Goal: Check status

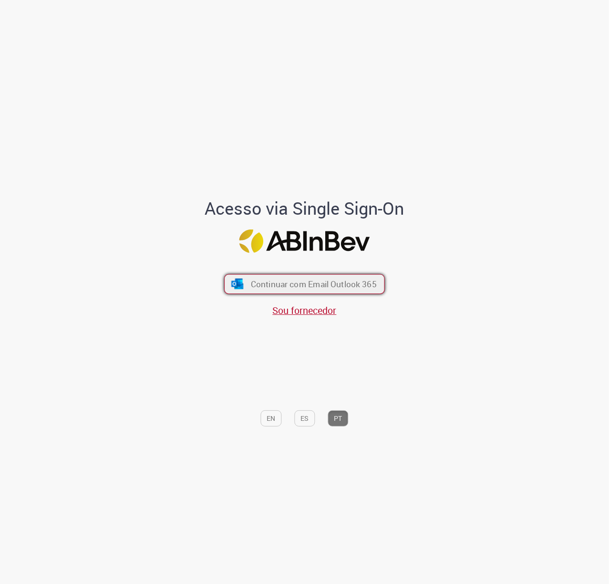
click at [264, 280] on span "Continuar com Email Outlook 365" at bounding box center [314, 284] width 126 height 11
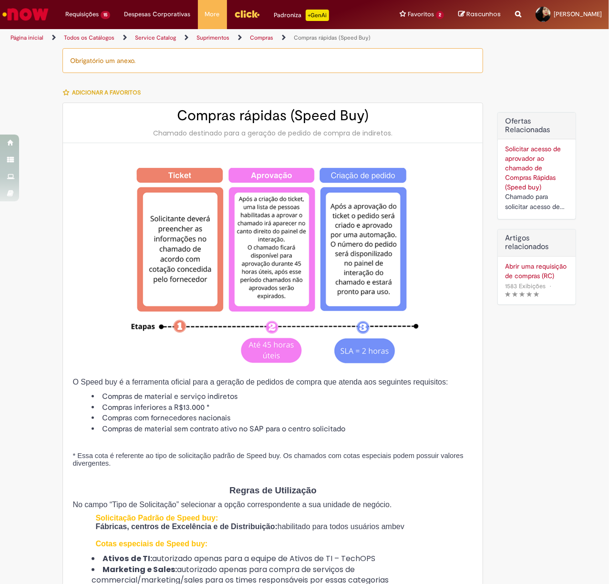
type input "********"
type input "**********"
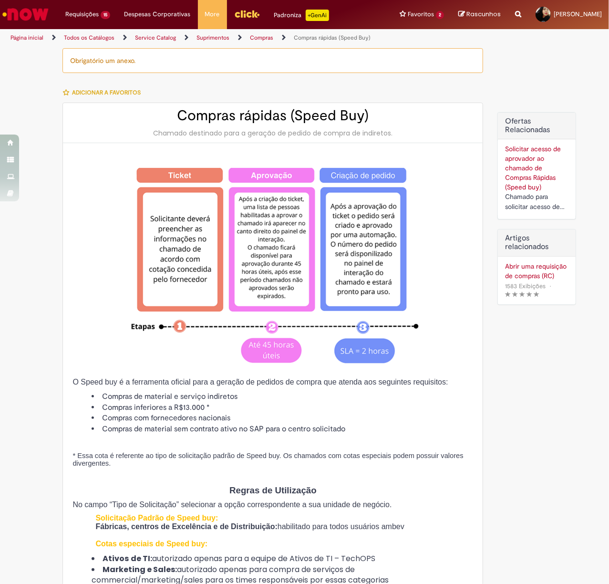
type input "****"
type input "**********"
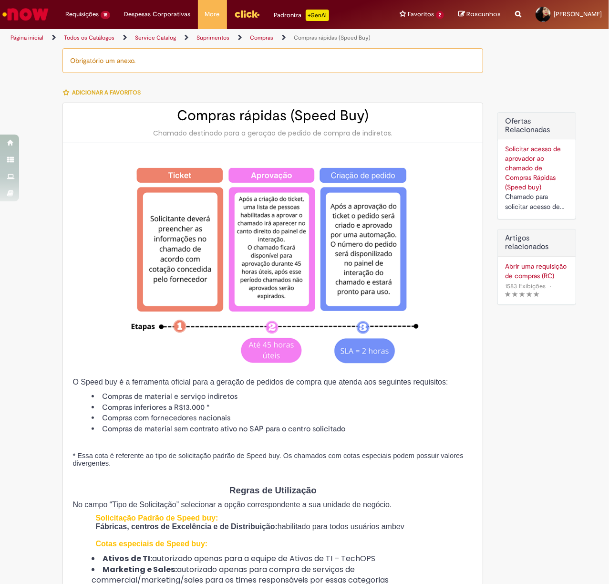
type input "**********"
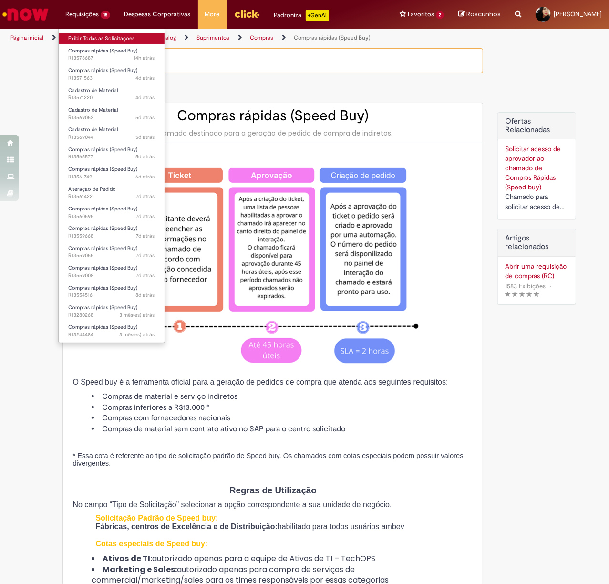
click at [87, 39] on link "Exibir Todas as Solicitações" at bounding box center [112, 38] width 106 height 10
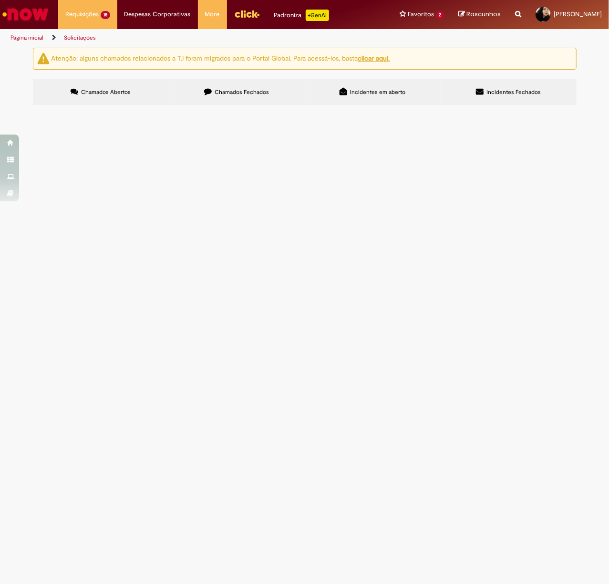
click at [0, 0] on span "R13578687" at bounding box center [0, 0] width 0 height 0
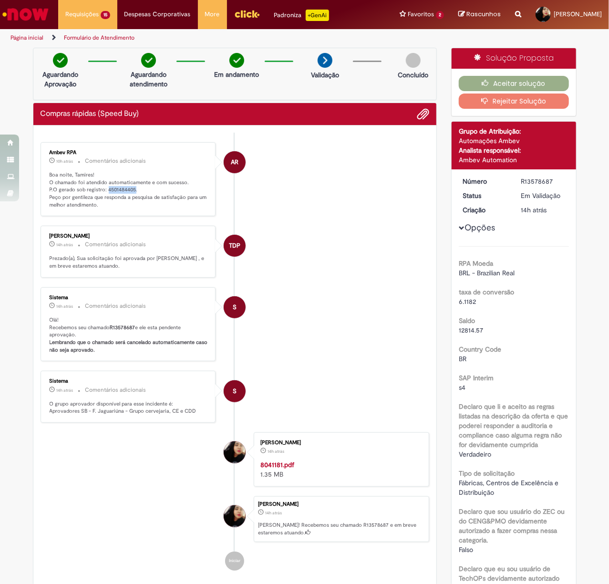
drag, startPoint x: 130, startPoint y: 134, endPoint x: 102, endPoint y: 191, distance: 63.8
click at [102, 191] on p "Boa noite, Tamires! O chamado foi atendido automaticamente e com sucesso. P.O g…" at bounding box center [129, 190] width 159 height 38
copy p "4501484405"
click at [39, 10] on img "Ir para a Homepage" at bounding box center [25, 14] width 49 height 19
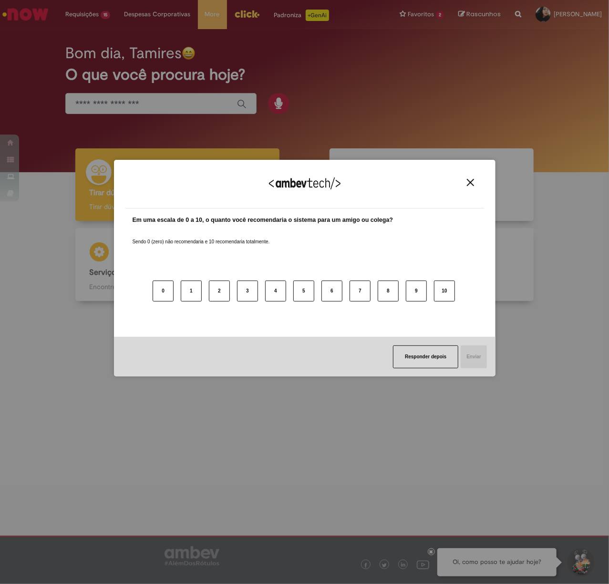
click at [476, 186] on div "Agradecemos seu feedback!" at bounding box center [304, 189] width 359 height 37
click at [472, 185] on img "Close" at bounding box center [470, 182] width 7 height 7
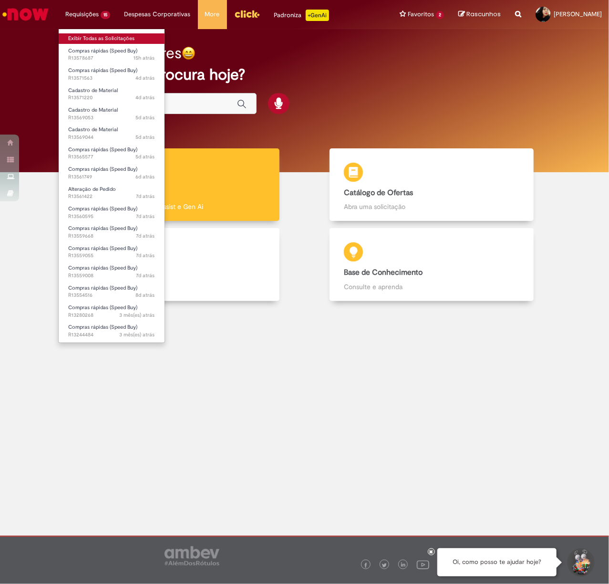
click at [89, 41] on link "Exibir Todas as Solicitações" at bounding box center [112, 38] width 106 height 10
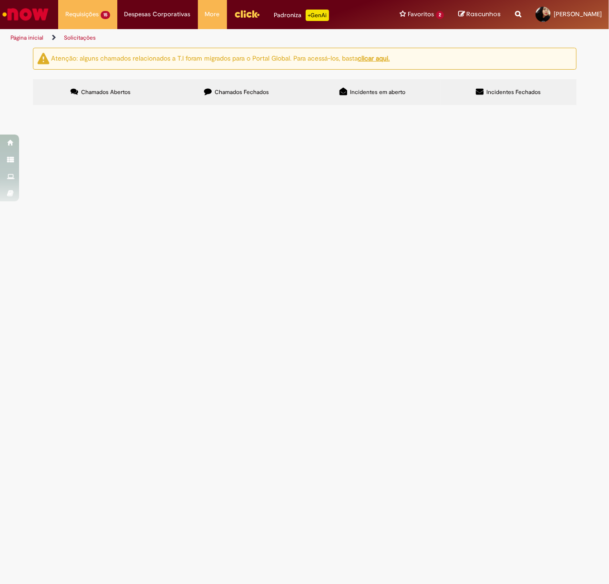
click at [0, 0] on span "R13571563" at bounding box center [0, 0] width 0 height 0
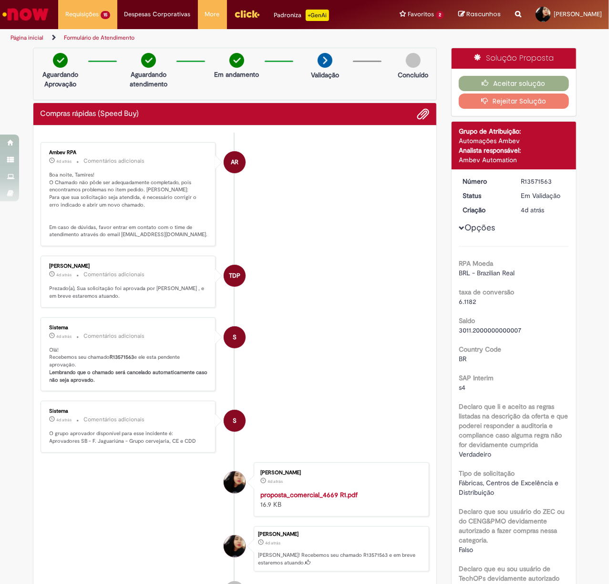
drag, startPoint x: 552, startPoint y: 177, endPoint x: 511, endPoint y: 180, distance: 41.2
click at [514, 180] on dd "R13571563" at bounding box center [543, 182] width 59 height 10
copy div "R13571563"
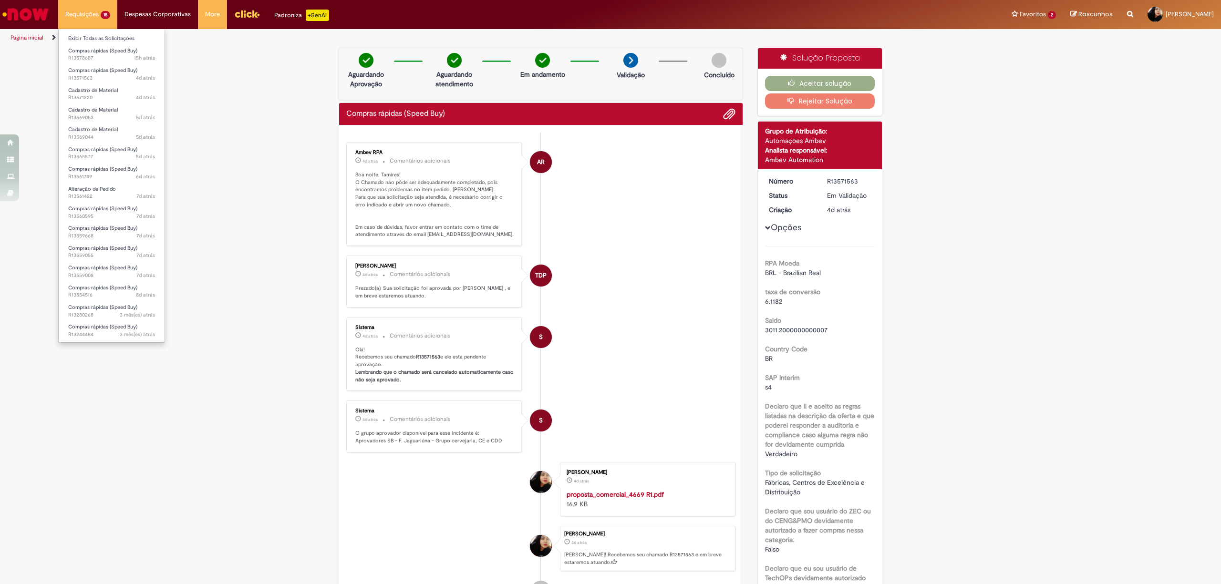
click at [84, 32] on li "Exibir Todas as Solicitações" at bounding box center [112, 37] width 106 height 12
click at [84, 37] on link "Exibir Todas as Solicitações" at bounding box center [112, 38] width 106 height 10
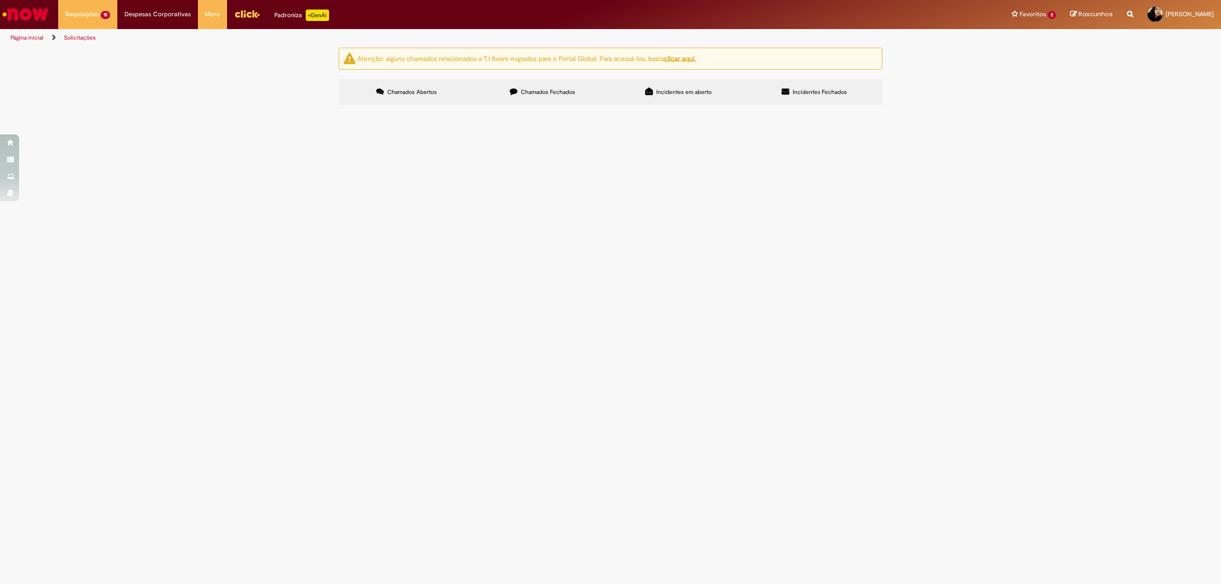
click at [462, 232] on main "Solicitações Atenção: alguns chamados relacionados a T.I foram migrados para o …" at bounding box center [610, 315] width 1221 height 537
click at [0, 0] on span "R13571563" at bounding box center [0, 0] width 0 height 0
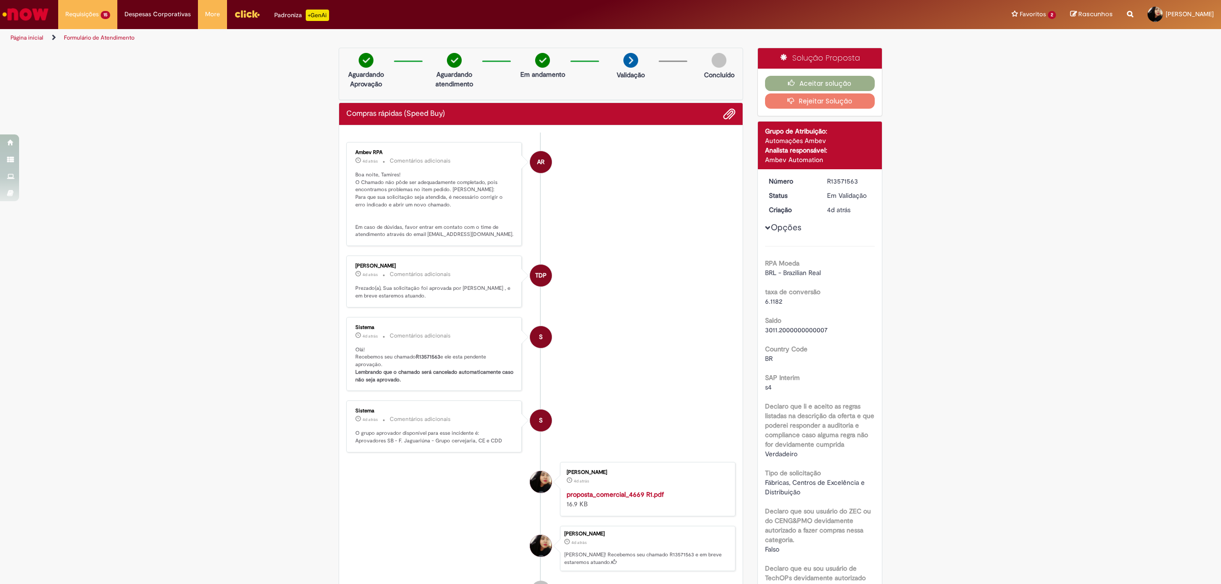
click at [0, 0] on button "Opções" at bounding box center [0, 0] width 0 height 0
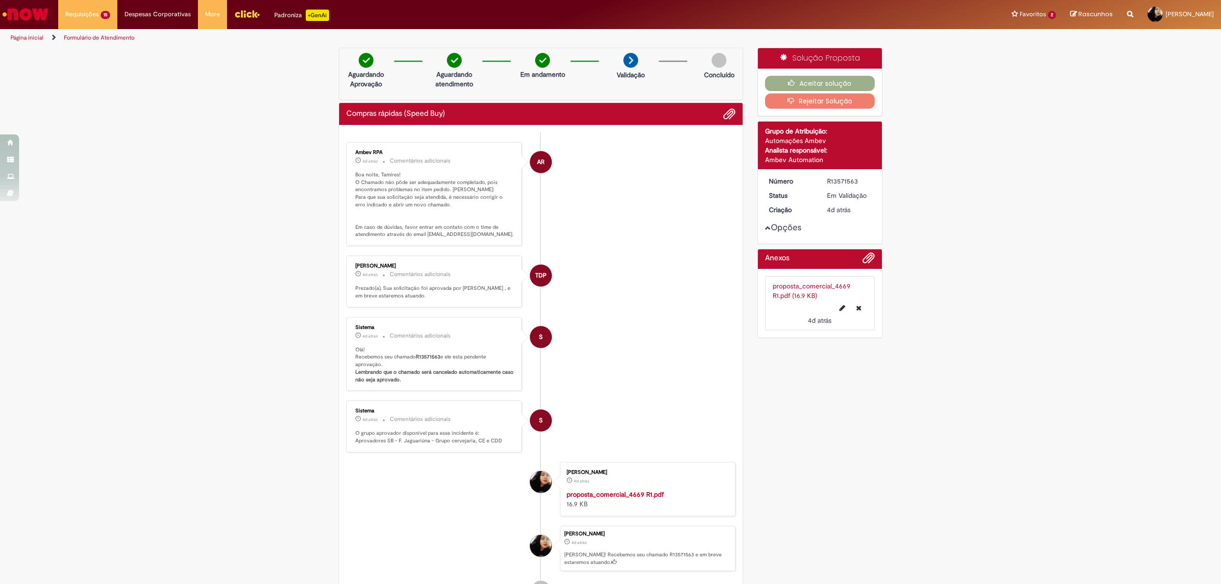
click at [0, 0] on button "Opções" at bounding box center [0, 0] width 0 height 0
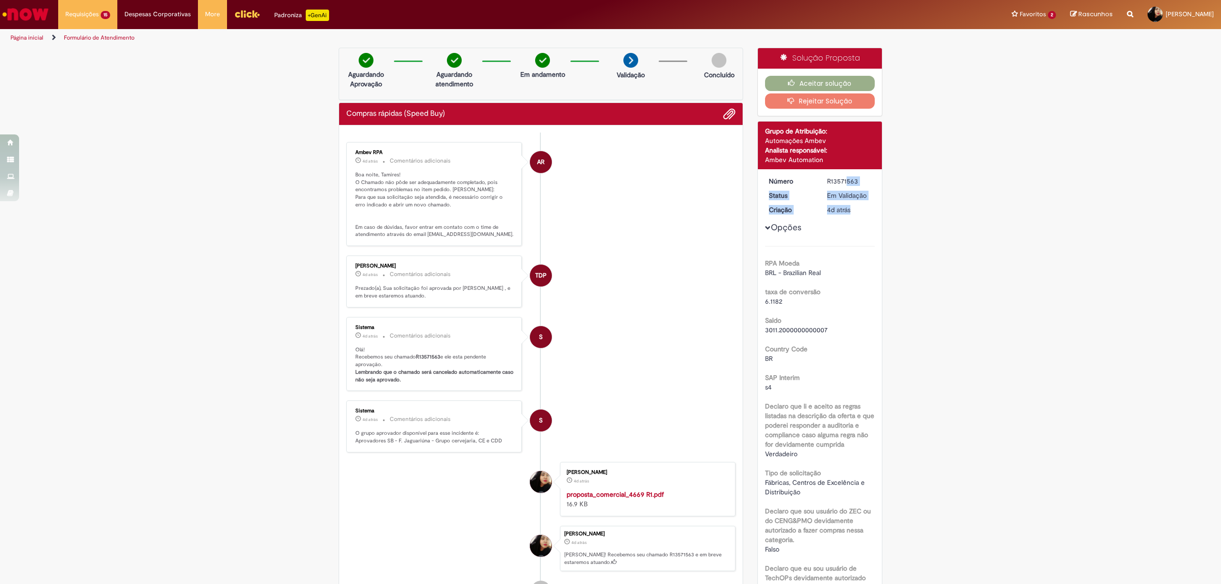
drag, startPoint x: 851, startPoint y: 207, endPoint x: 821, endPoint y: 180, distance: 40.2
click at [609, 177] on dl "Número R13571563 Status Em Validação Criação 4d atrás 4 dias atrás" at bounding box center [820, 177] width 117 height 0
drag, startPoint x: 857, startPoint y: 180, endPoint x: 820, endPoint y: 178, distance: 37.3
click at [609, 178] on dd "R13571563" at bounding box center [849, 182] width 59 height 10
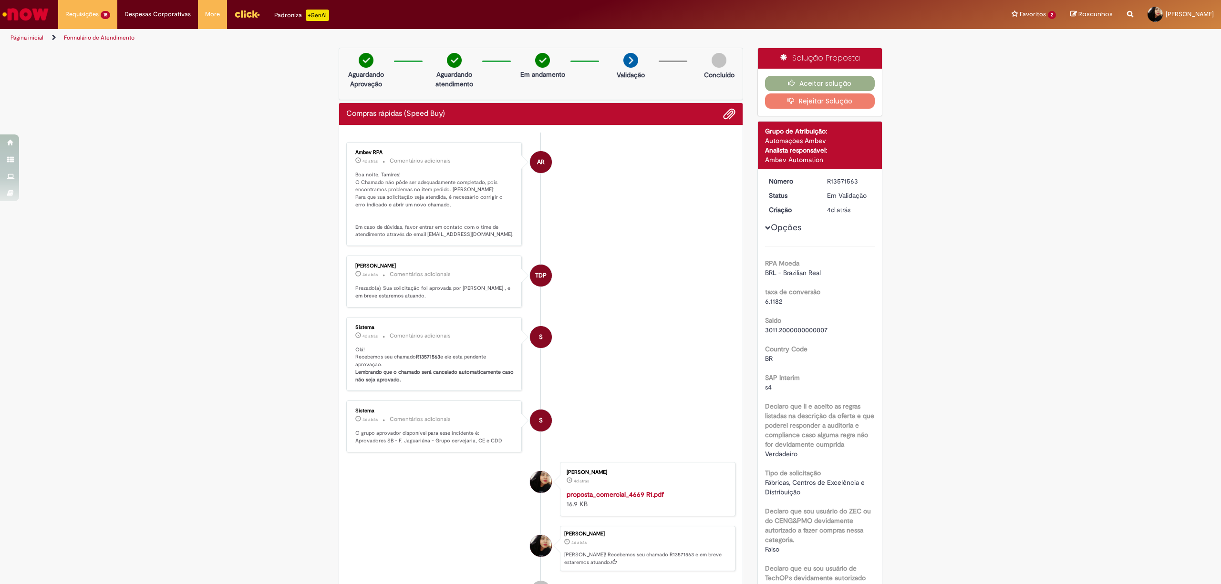
copy div "R13571563"
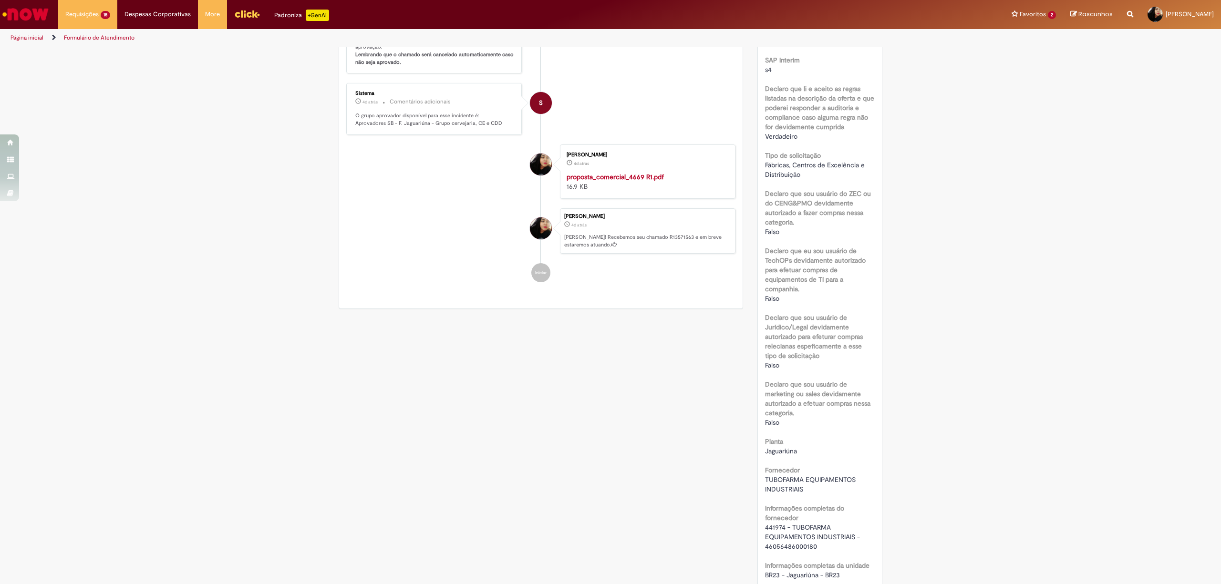
scroll to position [636, 0]
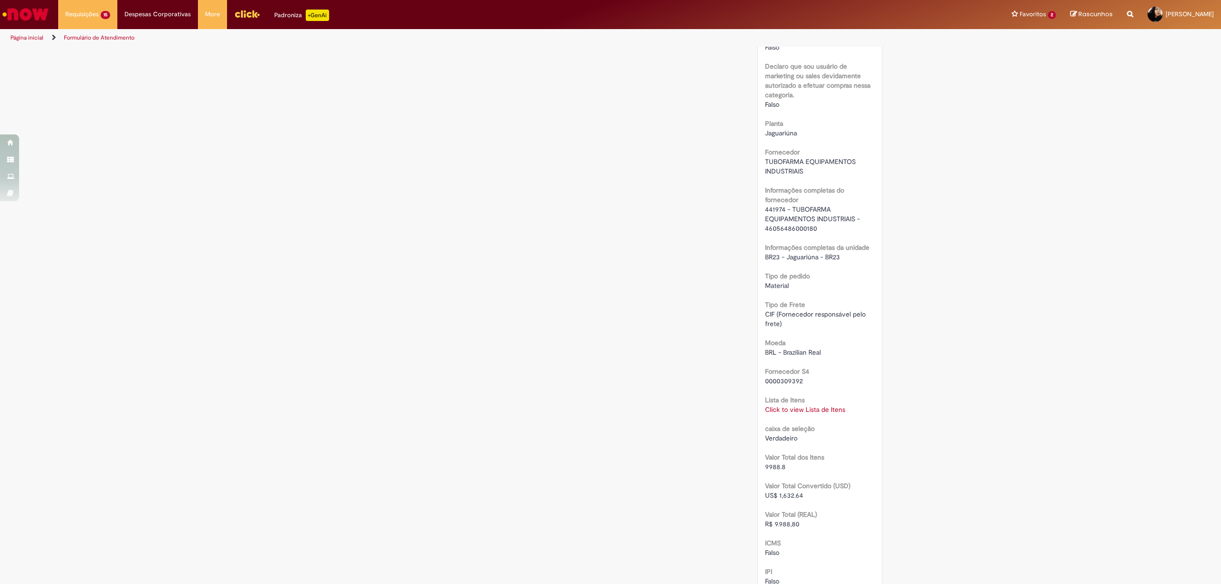
click at [609, 408] on link "Click to view Lista de Itens" at bounding box center [805, 410] width 80 height 9
click at [609, 178] on div "Verificar Código de Barras Aguardando Aprovação Aguardando atendimento Em andam…" at bounding box center [610, 175] width 1221 height 1527
click at [609, 236] on div "RPA Moeda BRL - Brazilian Real taxa de conversão 6.1182 Saldo 3011.200000000000…" at bounding box center [820, 217] width 110 height 1215
click at [609, 263] on span "×" at bounding box center [943, 264] width 5 height 13
drag, startPoint x: 819, startPoint y: 229, endPoint x: 753, endPoint y: 210, distance: 68.9
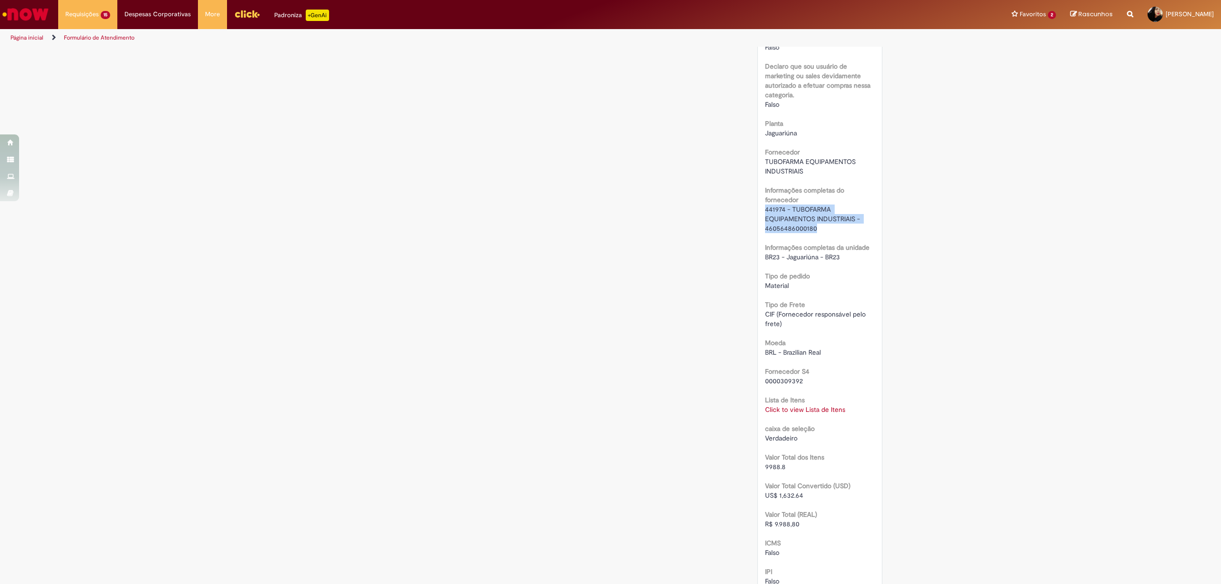
click at [609, 210] on div "Número R13571563 Status Em Validação Criação 4d atrás 4 dias atrás Opções RPA M…" at bounding box center [820, 186] width 125 height 1306
copy span "441974 - TUBOFARMA EQUIPAMENTOS INDUSTRIAIS - 46056486000180"
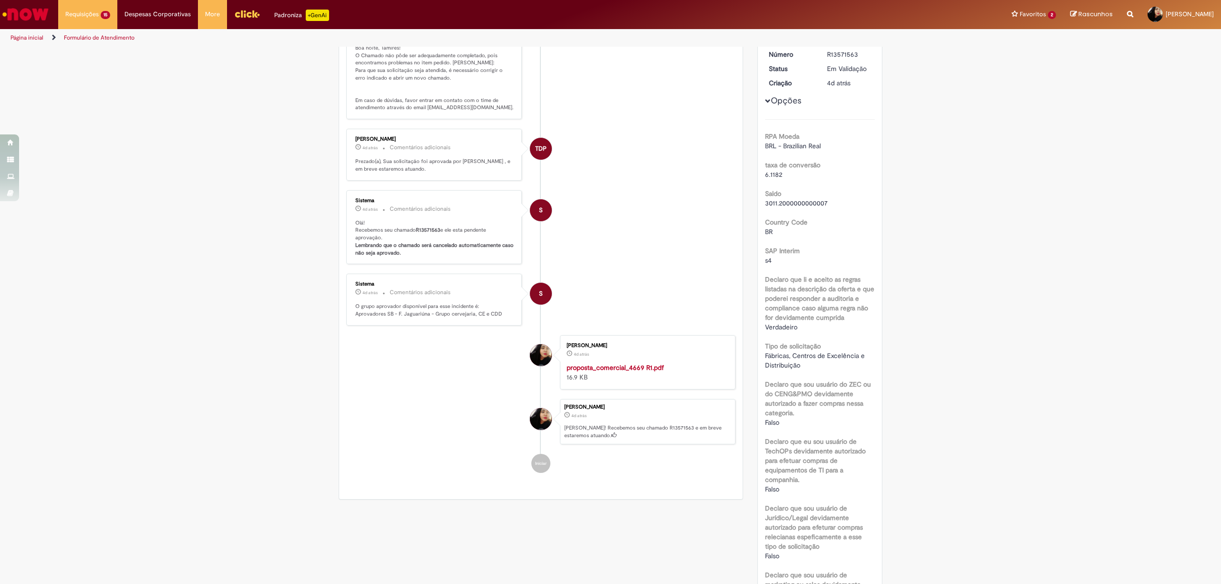
scroll to position [0, 0]
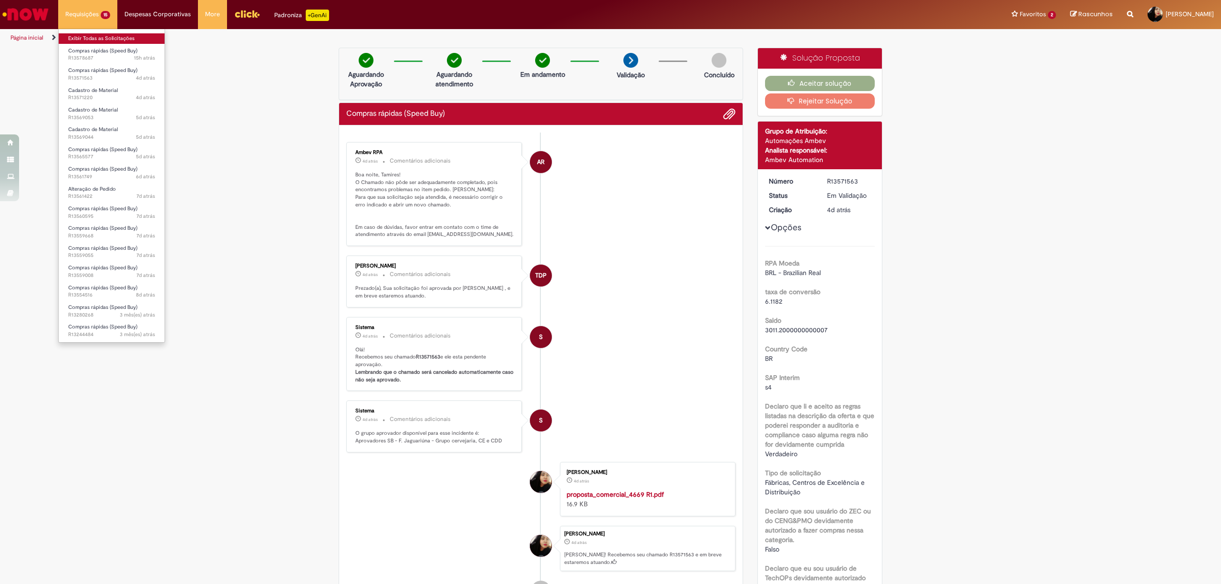
click at [98, 38] on link "Exibir Todas as Solicitações" at bounding box center [112, 38] width 106 height 10
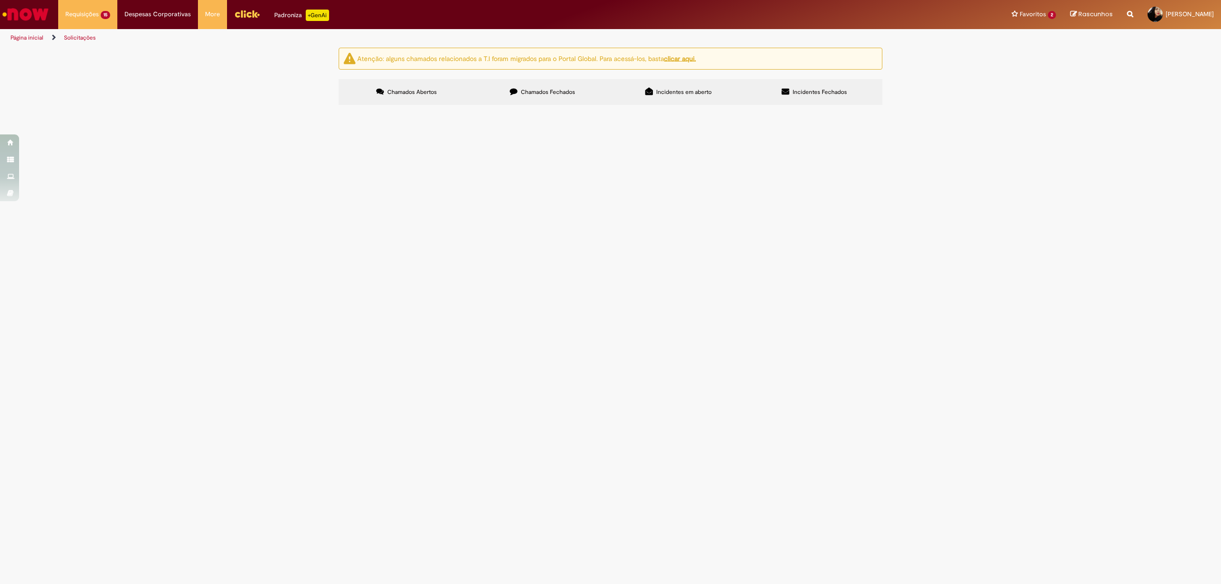
click at [0, 0] on span "R13565577" at bounding box center [0, 0] width 0 height 0
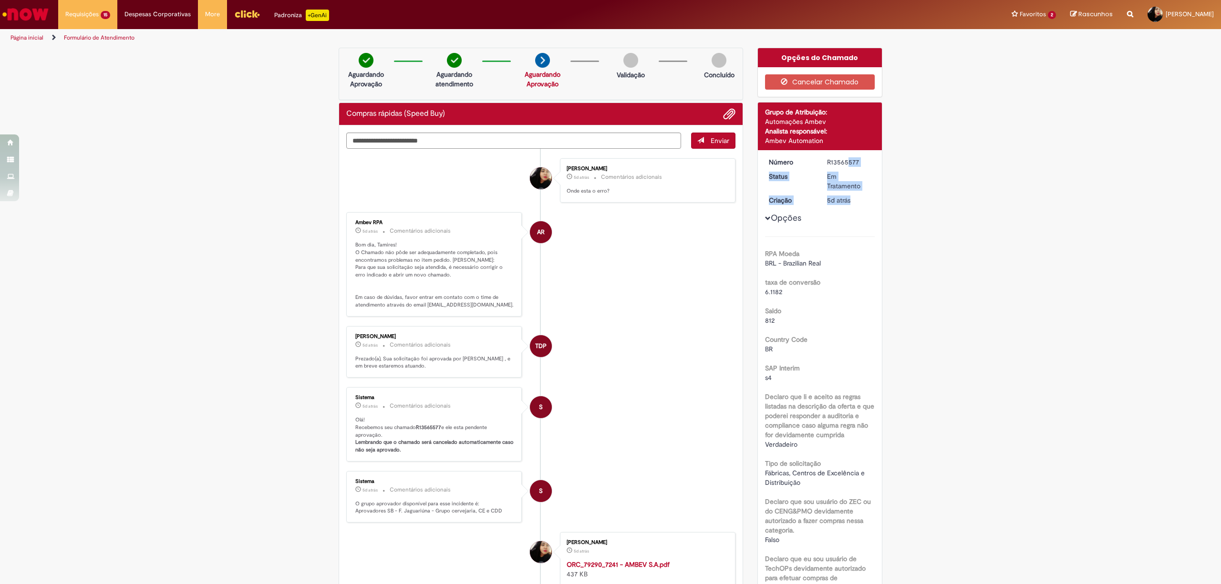
drag, startPoint x: 848, startPoint y: 200, endPoint x: 821, endPoint y: 163, distance: 46.1
click at [609, 157] on dl "Número R13565577 Status Em Tratamento Criação 5d atrás 5 dias atrás" at bounding box center [820, 157] width 117 height 0
click at [609, 162] on div "R13565577" at bounding box center [849, 162] width 44 height 10
drag, startPoint x: 860, startPoint y: 162, endPoint x: 821, endPoint y: 162, distance: 38.6
click at [609, 162] on dd "R13565577" at bounding box center [849, 162] width 59 height 10
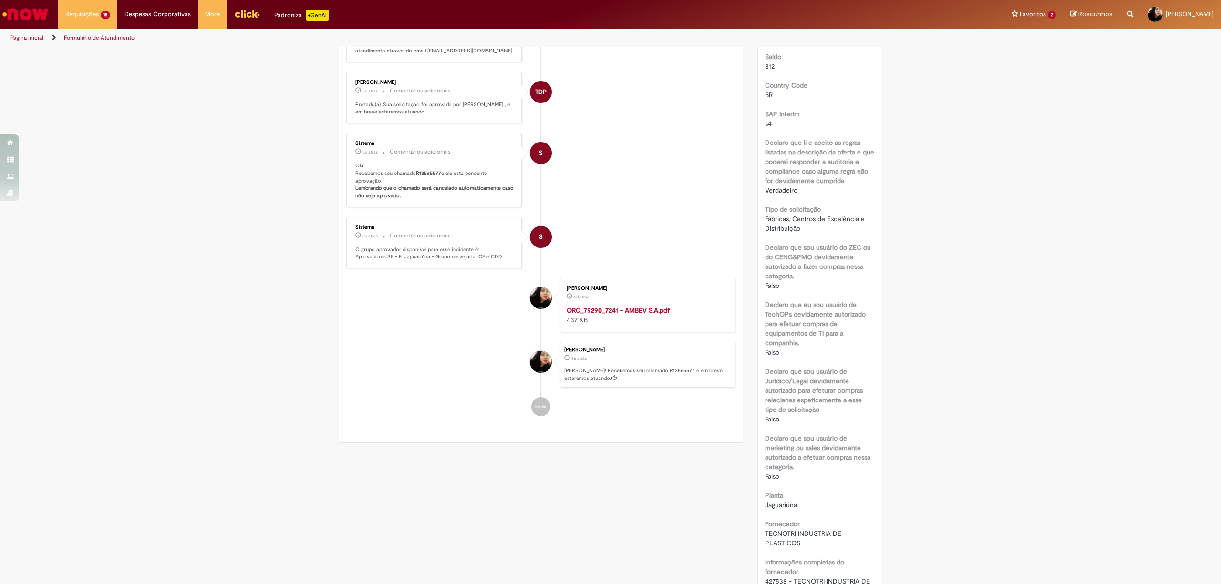
scroll to position [445, 0]
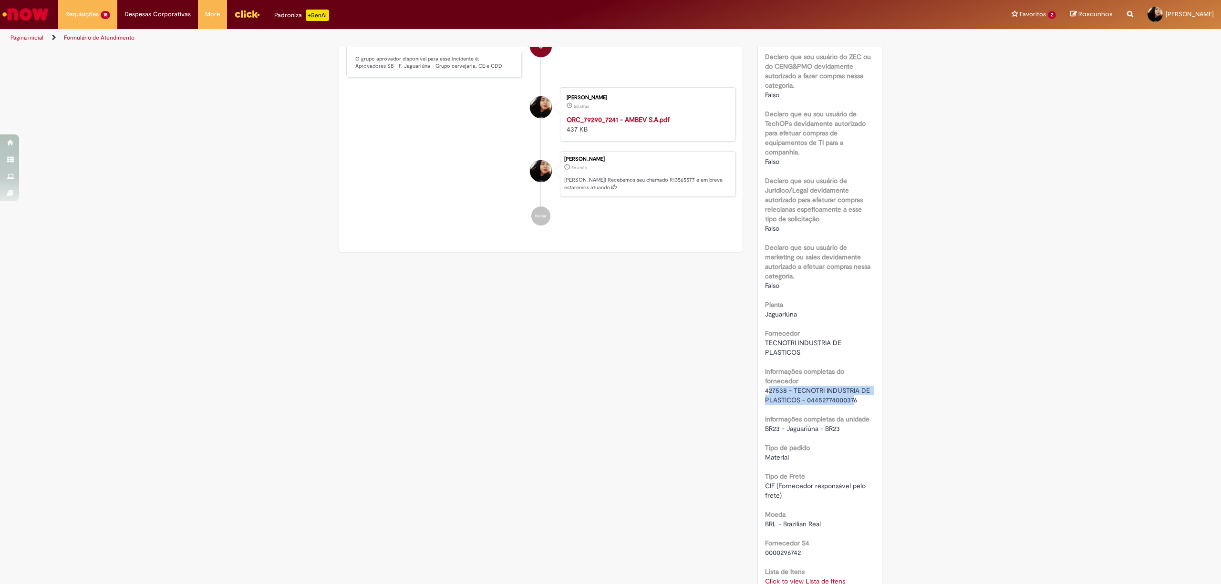
drag, startPoint x: 852, startPoint y: 401, endPoint x: 762, endPoint y: 388, distance: 90.1
click at [609, 388] on span "427538 - TECNOTRI INDUSTRIA DE PLASTICOS - 04452774000376" at bounding box center [818, 395] width 107 height 18
click at [609, 406] on div "RPA Moeda BRL - Brazilian Real taxa de conversão 6.1182 Saldo 812 Country Code …" at bounding box center [820, 394] width 110 height 1205
drag, startPoint x: 859, startPoint y: 403, endPoint x: 760, endPoint y: 388, distance: 99.9
click at [609, 388] on div "427538 - TECNOTRI INDUSTRIA DE PLASTICOS - 04452774000376" at bounding box center [820, 395] width 110 height 19
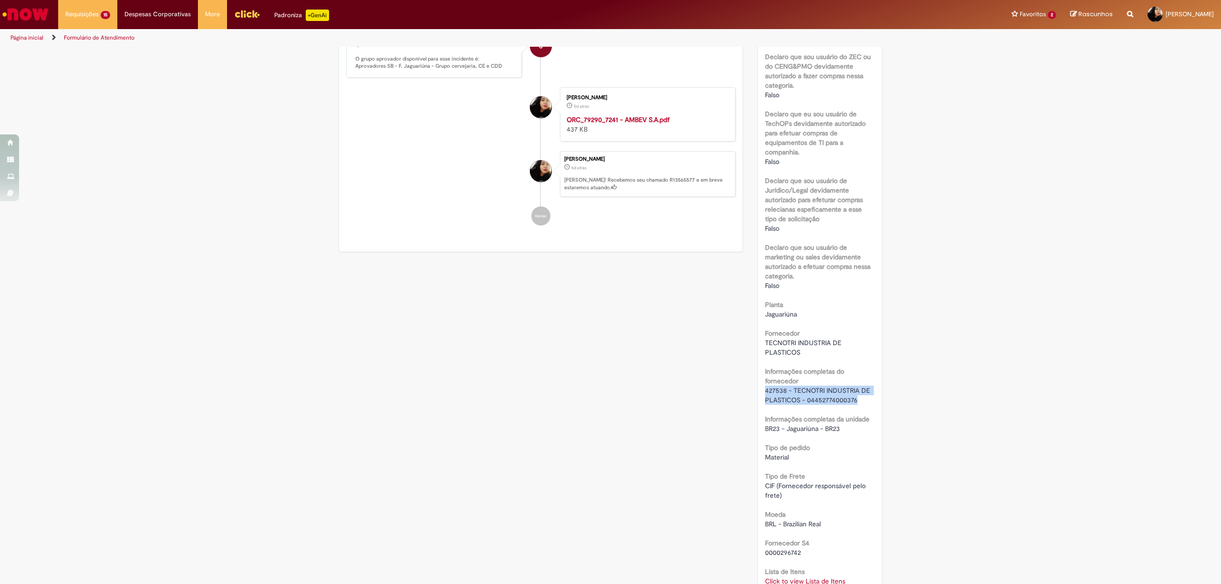
copy span "427538 - TECNOTRI INDUSTRIA DE PLASTICOS - 04452774000376"
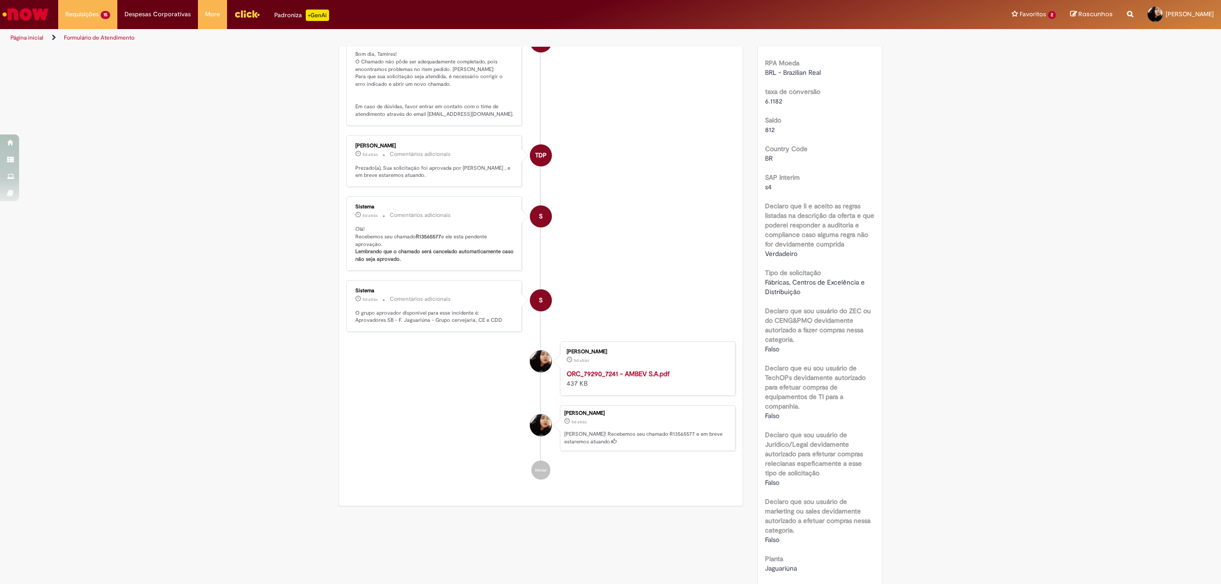
scroll to position [0, 0]
